Goal: Task Accomplishment & Management: Use online tool/utility

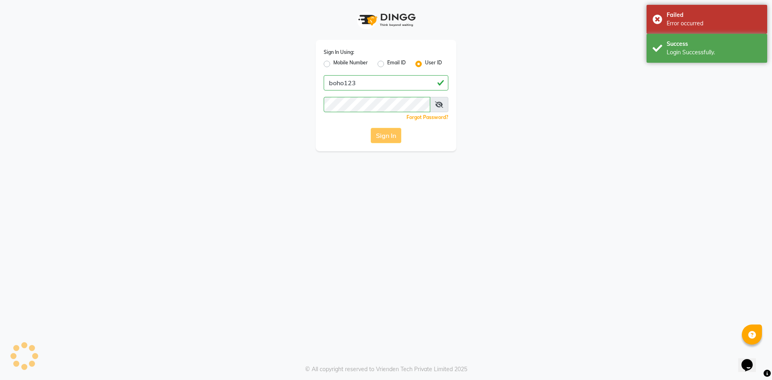
click at [388, 135] on div "Sign In" at bounding box center [386, 135] width 125 height 15
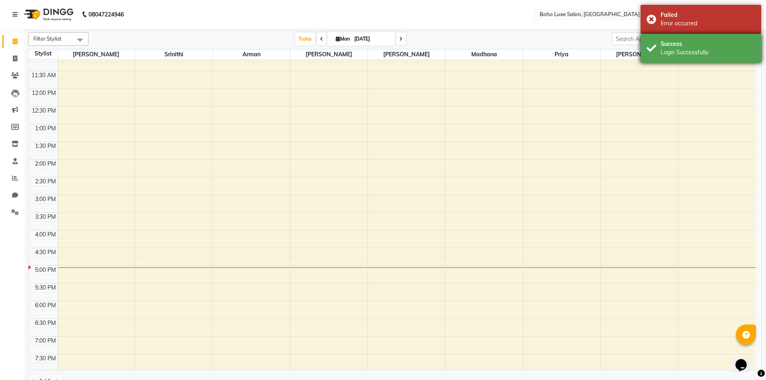
select select "en"
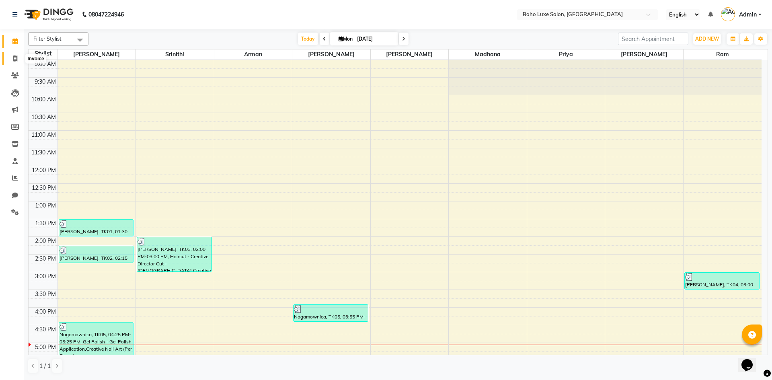
click at [15, 58] on icon at bounding box center [15, 59] width 4 height 6
select select "service"
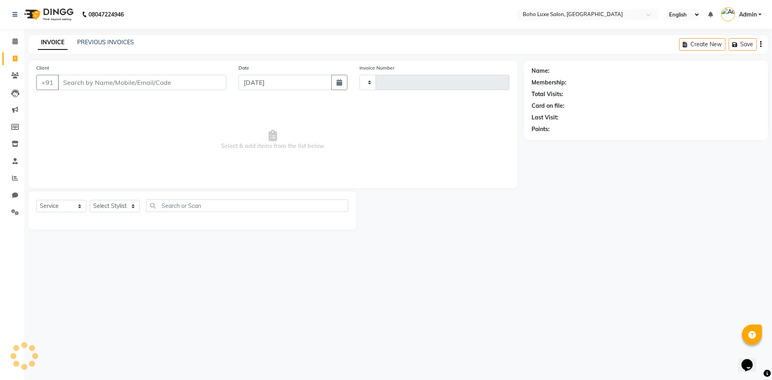
type input "0911"
select select "7694"
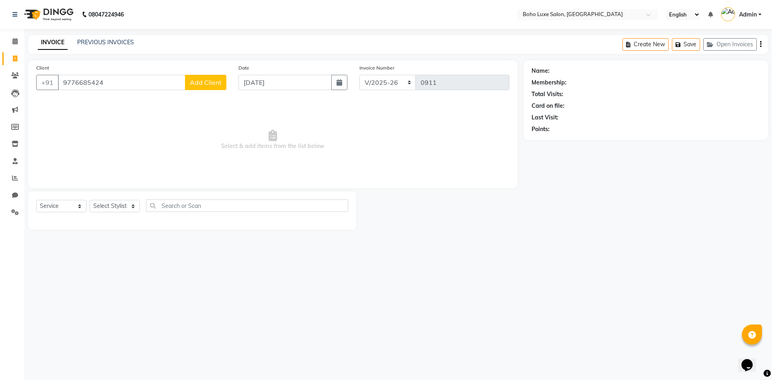
type input "9776685424"
click at [217, 85] on span "Add Client" at bounding box center [206, 82] width 32 height 8
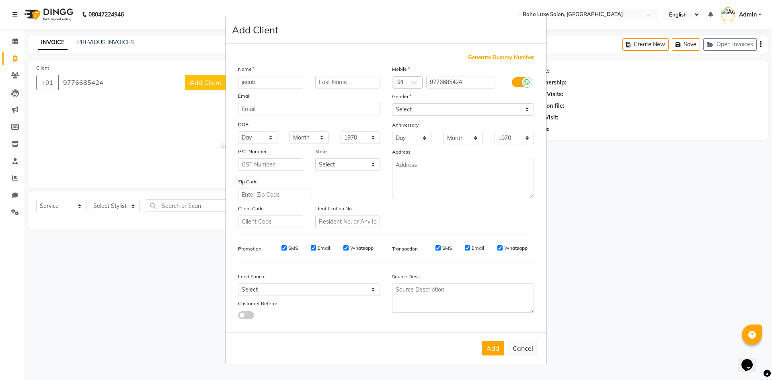
type input "jecob"
click at [429, 109] on select "Select [DEMOGRAPHIC_DATA] [DEMOGRAPHIC_DATA] Other Prefer Not To Say" at bounding box center [463, 109] width 142 height 12
select select "[DEMOGRAPHIC_DATA]"
click at [392, 103] on select "Select [DEMOGRAPHIC_DATA] [DEMOGRAPHIC_DATA] Other Prefer Not To Say" at bounding box center [463, 109] width 142 height 12
click at [440, 247] on input "SMS" at bounding box center [438, 247] width 5 height 5
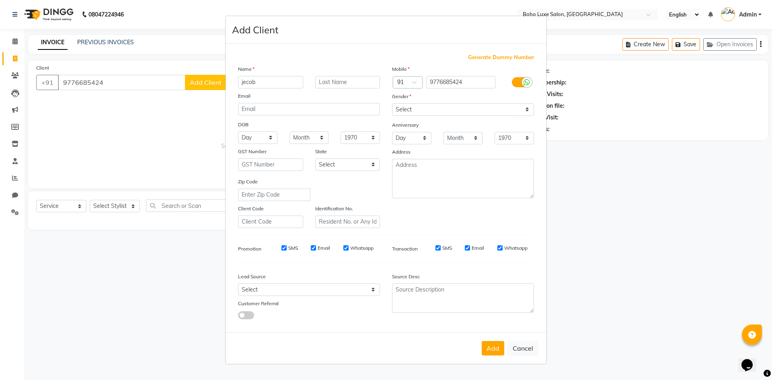
checkbox input "false"
click at [468, 245] on div "Email" at bounding box center [474, 248] width 19 height 7
click at [467, 247] on input "Email" at bounding box center [467, 247] width 5 height 5
checkbox input "false"
click at [500, 249] on input "Whatsapp" at bounding box center [500, 247] width 5 height 5
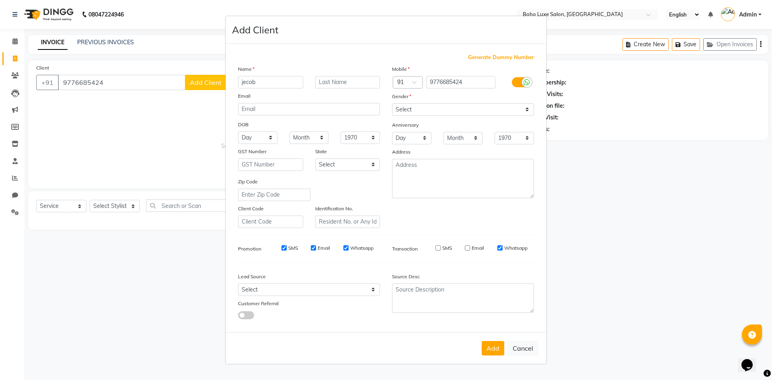
checkbox input "false"
click at [345, 247] on input "Whatsapp" at bounding box center [346, 247] width 5 height 5
checkbox input "false"
click at [315, 248] on input "Email" at bounding box center [313, 247] width 5 height 5
checkbox input "false"
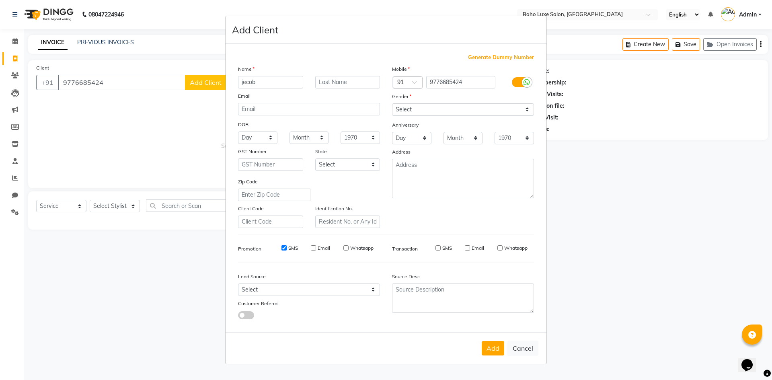
click at [105, 206] on ngb-modal-window "Add Client Generate Dummy Number Name jecob Email DOB Day 01 02 03 04 05 06 07 …" at bounding box center [386, 190] width 772 height 380
click at [106, 206] on ngb-modal-window "Add Client Generate Dummy Number Name jecob Email DOB Day 01 02 03 04 05 06 07 …" at bounding box center [386, 190] width 772 height 380
click at [489, 353] on button "Add" at bounding box center [493, 348] width 23 height 14
select select
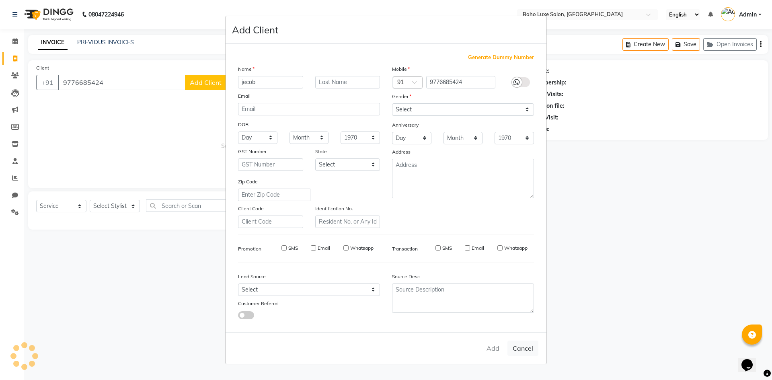
select select
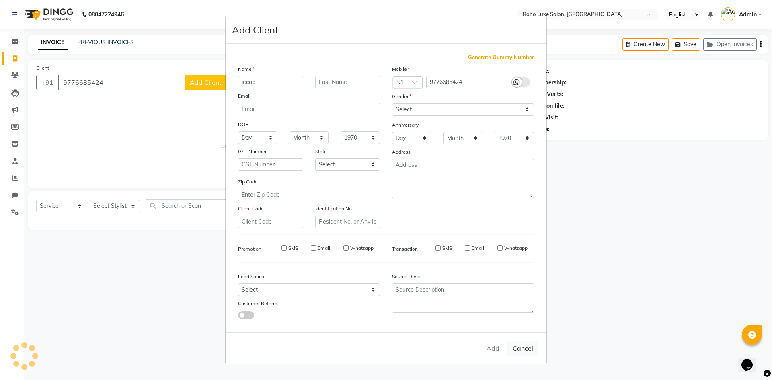
checkbox input "false"
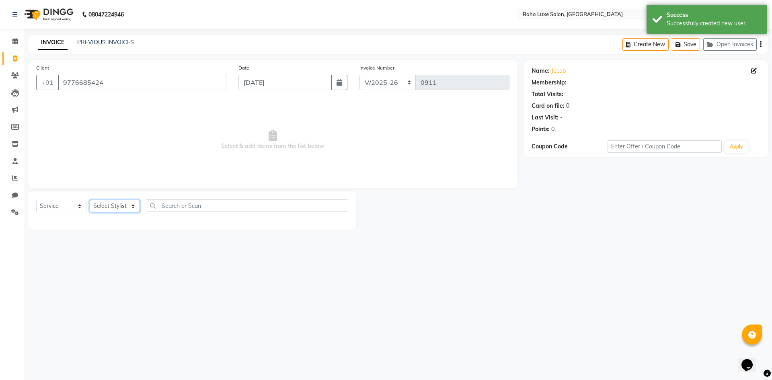
click at [126, 207] on select "Select Stylist [PERSON_NAME] [PERSON_NAME] [PERSON_NAME] [PERSON_NAME] [PERSON_…" at bounding box center [115, 206] width 50 height 12
select select "84267"
click at [90, 200] on select "Select Stylist [PERSON_NAME] [PERSON_NAME] [PERSON_NAME] [PERSON_NAME] [PERSON_…" at bounding box center [115, 206] width 50 height 12
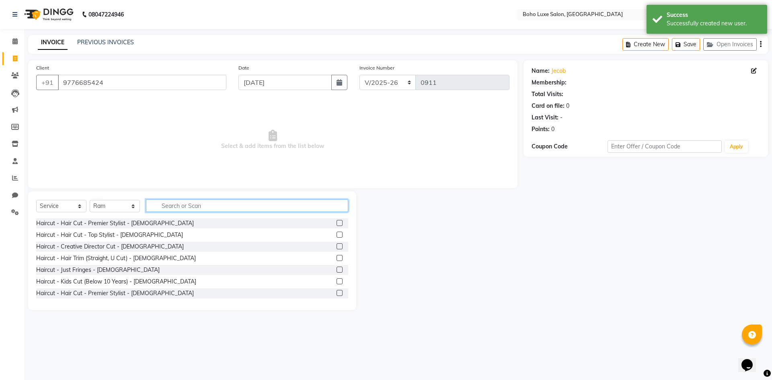
click at [203, 205] on input "text" at bounding box center [247, 206] width 202 height 12
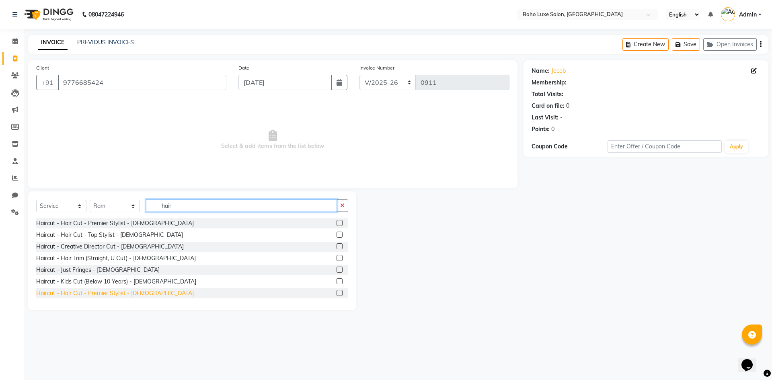
type input "hair"
click at [77, 295] on div "Haircut - Hair Cut - Premier Stylist - [DEMOGRAPHIC_DATA]" at bounding box center [115, 293] width 158 height 8
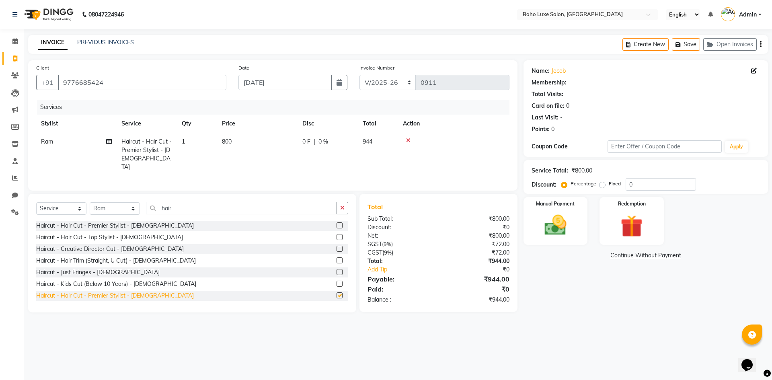
checkbox input "false"
click at [542, 231] on img at bounding box center [555, 225] width 37 height 27
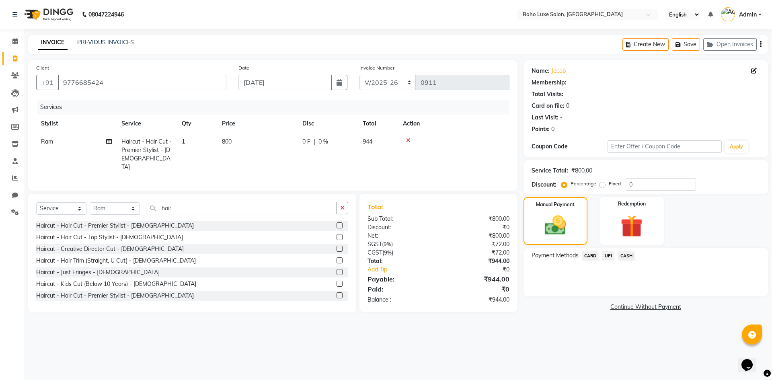
click at [606, 253] on span "UPI" at bounding box center [608, 255] width 12 height 9
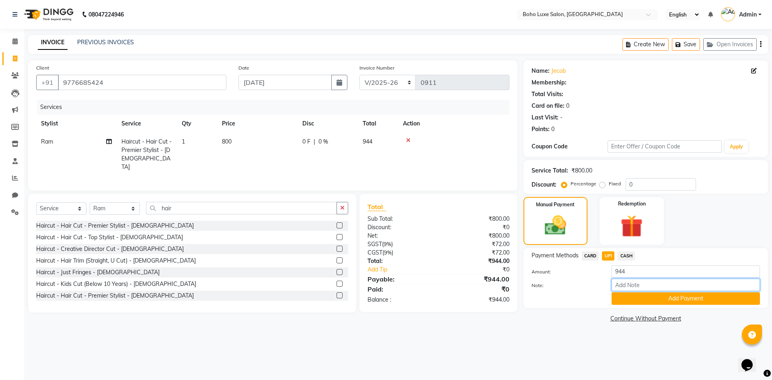
click at [628, 282] on input "Note:" at bounding box center [686, 285] width 148 height 12
type input "boho luxe bill"
click at [656, 296] on button "Add Payment" at bounding box center [686, 298] width 148 height 12
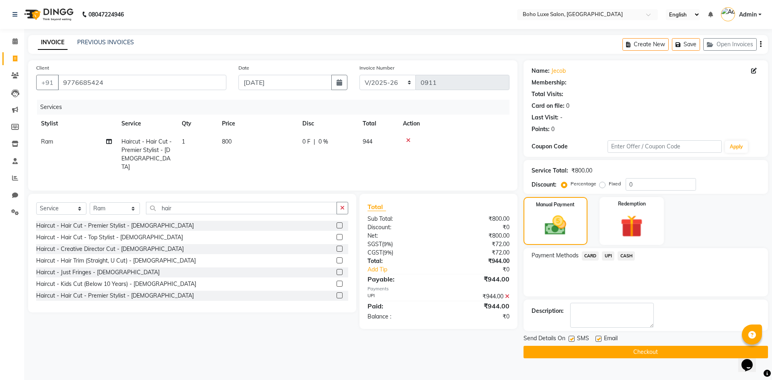
click at [600, 340] on label at bounding box center [599, 339] width 6 height 6
click at [600, 340] on input "checkbox" at bounding box center [598, 339] width 5 height 5
checkbox input "false"
click at [603, 348] on button "Checkout" at bounding box center [646, 352] width 245 height 12
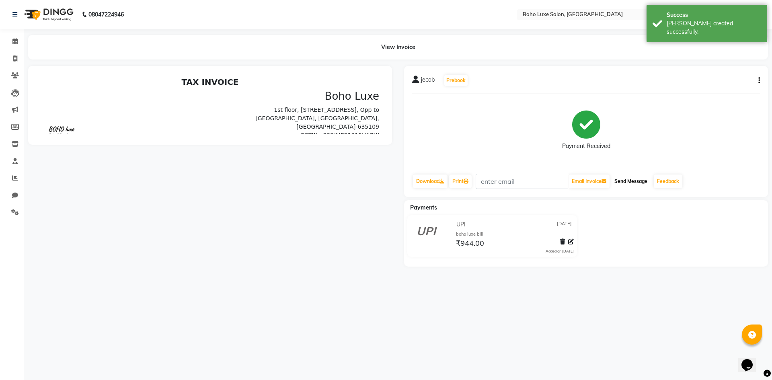
click at [630, 185] on button "Send Message" at bounding box center [630, 182] width 39 height 14
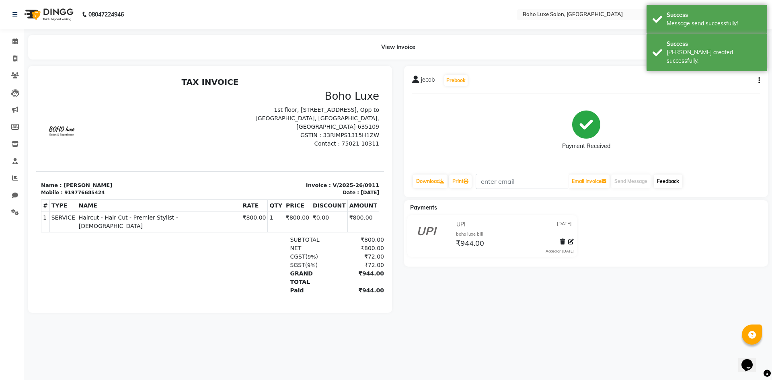
click at [667, 183] on link "Feedback" at bounding box center [668, 182] width 29 height 14
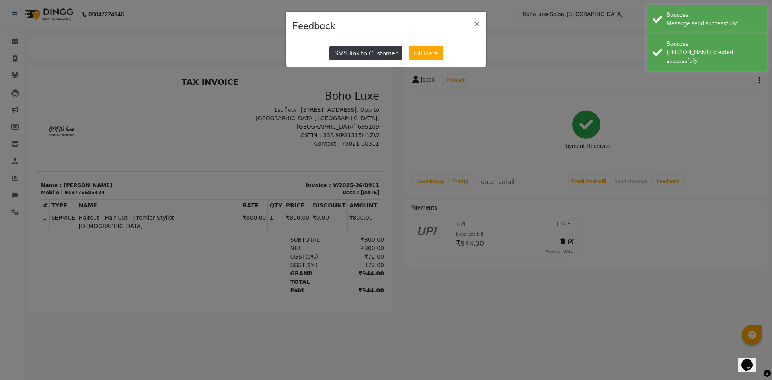
click at [376, 55] on button "SMS link to Customer" at bounding box center [365, 53] width 73 height 14
